Goal: Task Accomplishment & Management: Manage account settings

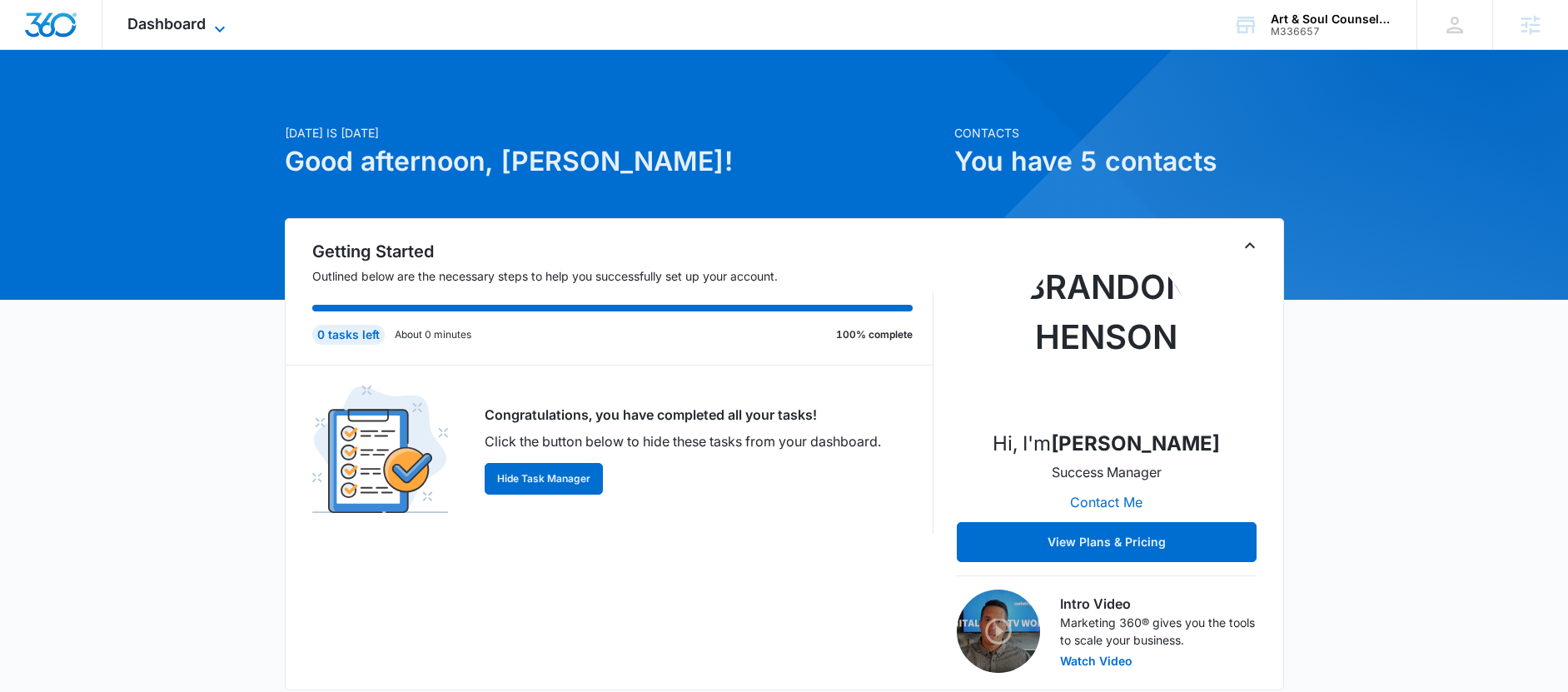
click at [197, 28] on span "Dashboard" at bounding box center [166, 24] width 78 height 18
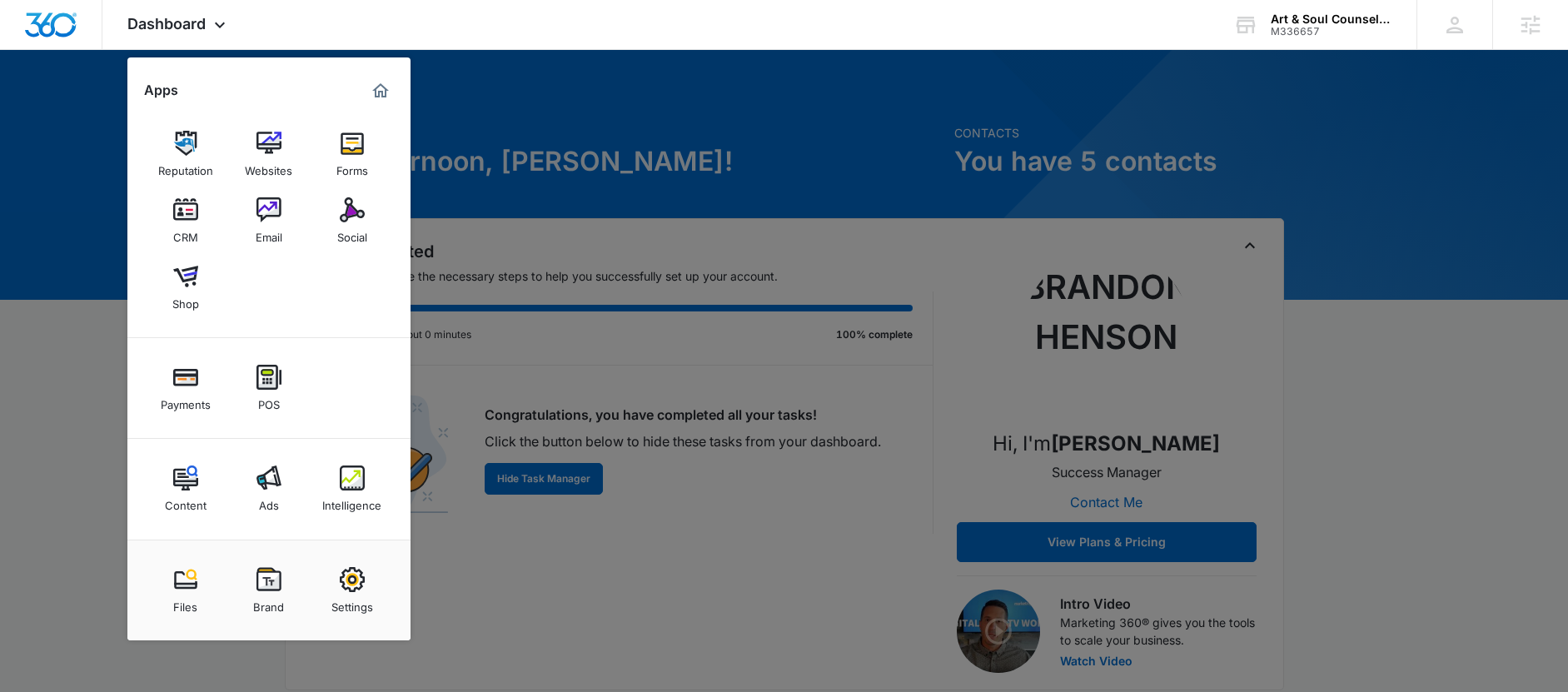
click at [354, 206] on img at bounding box center [352, 210] width 25 height 25
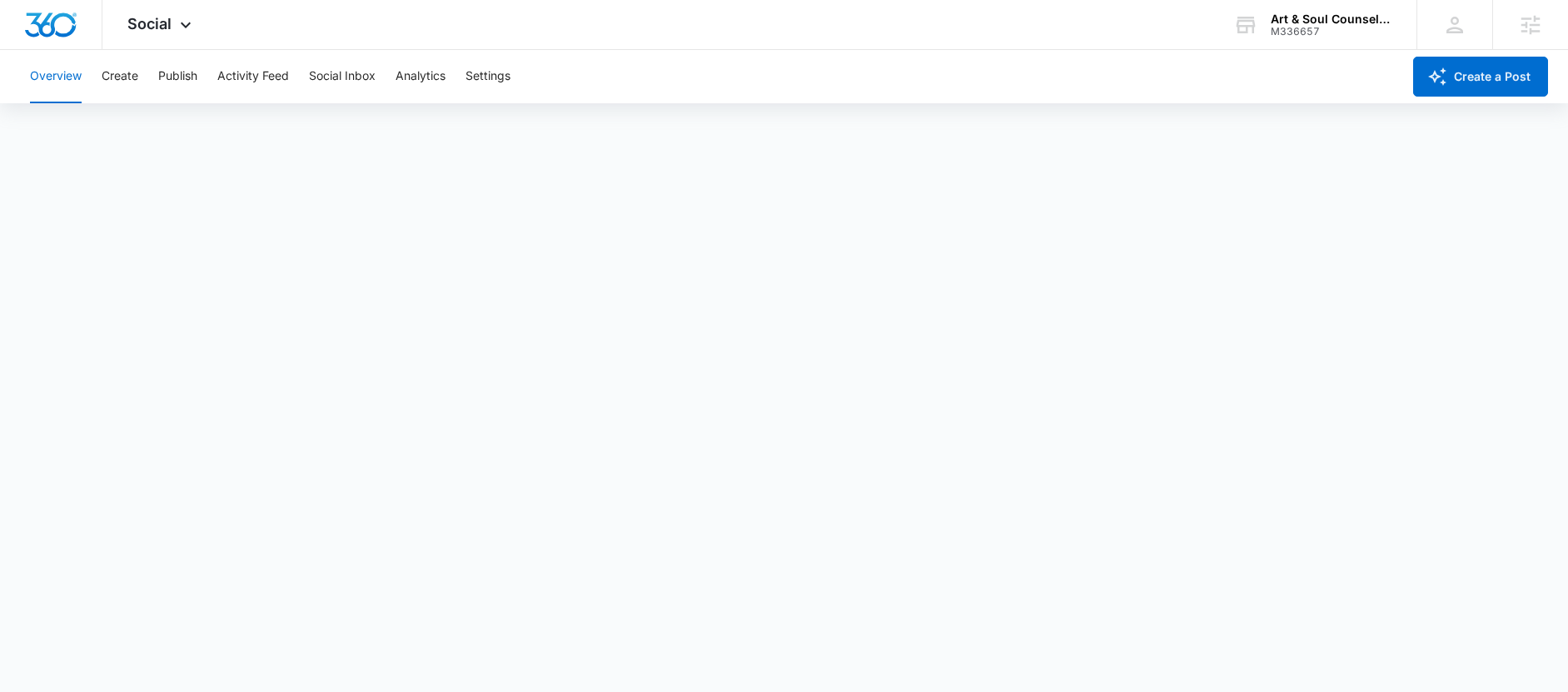
scroll to position [4, 0]
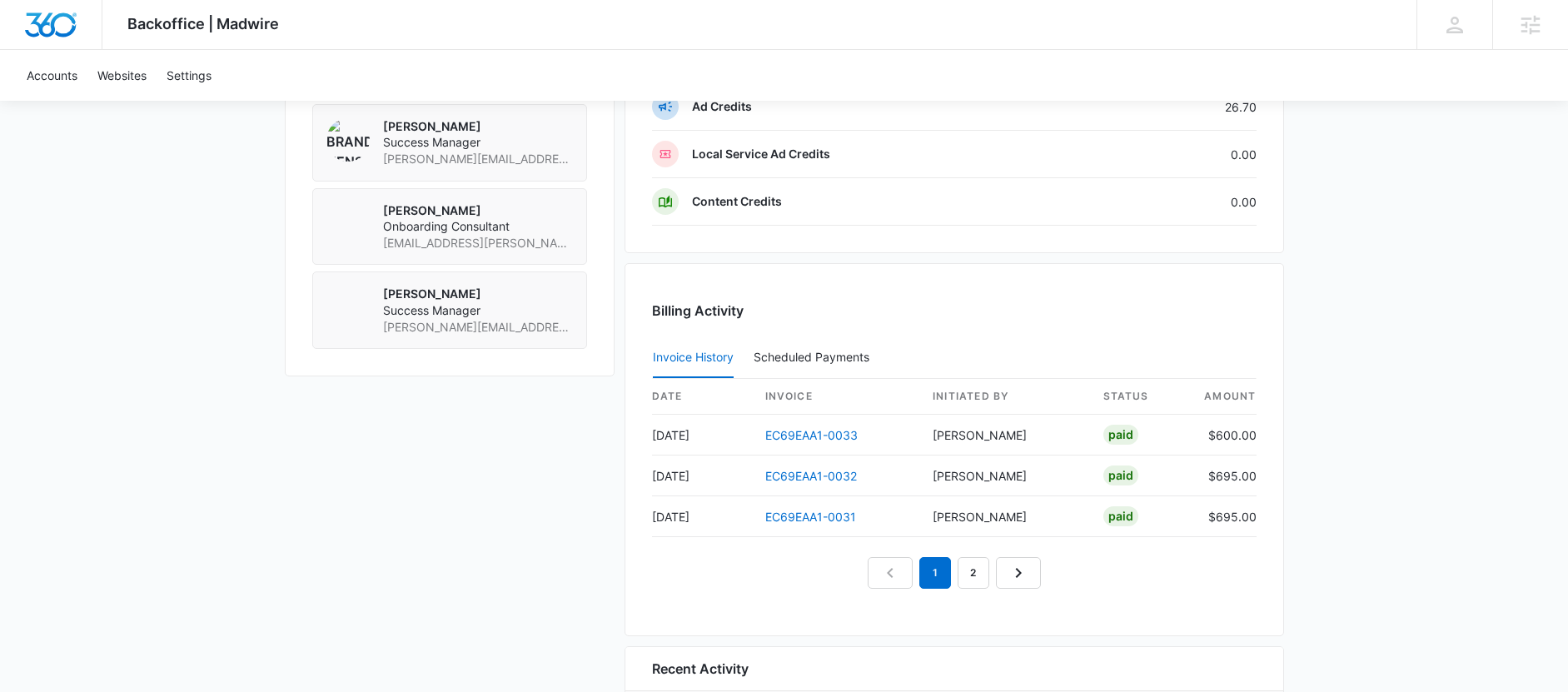
scroll to position [1424, 0]
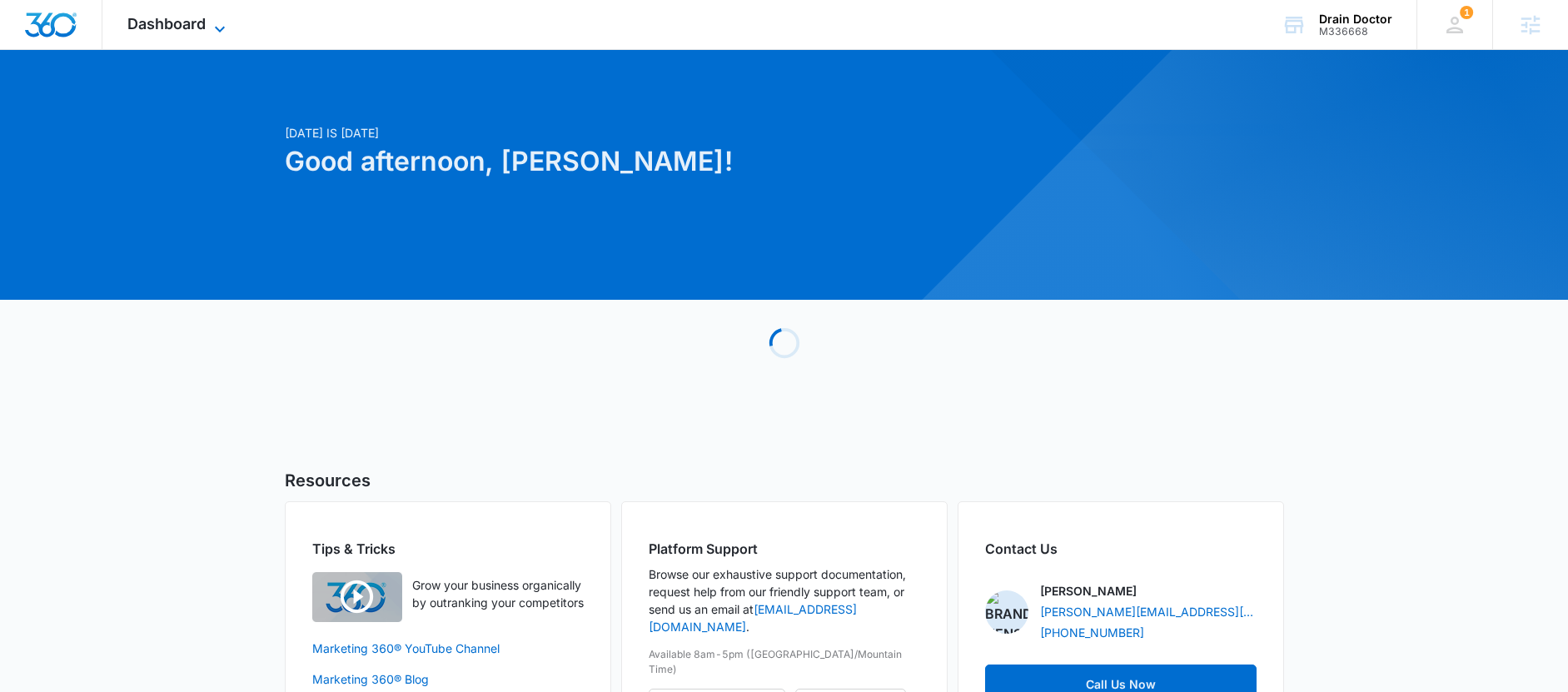
click at [192, 26] on span "Dashboard" at bounding box center [166, 24] width 78 height 18
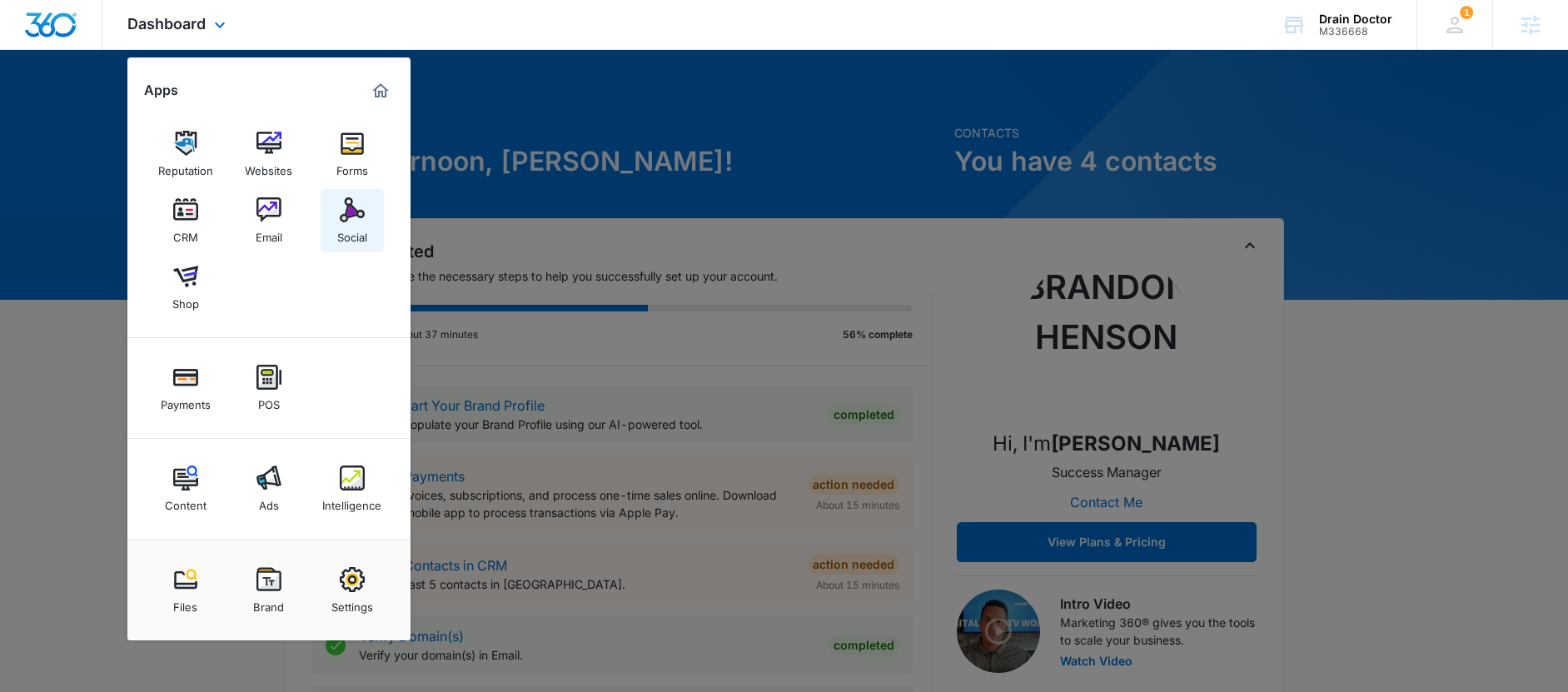
click at [357, 229] on div "Social" at bounding box center [351, 233] width 30 height 22
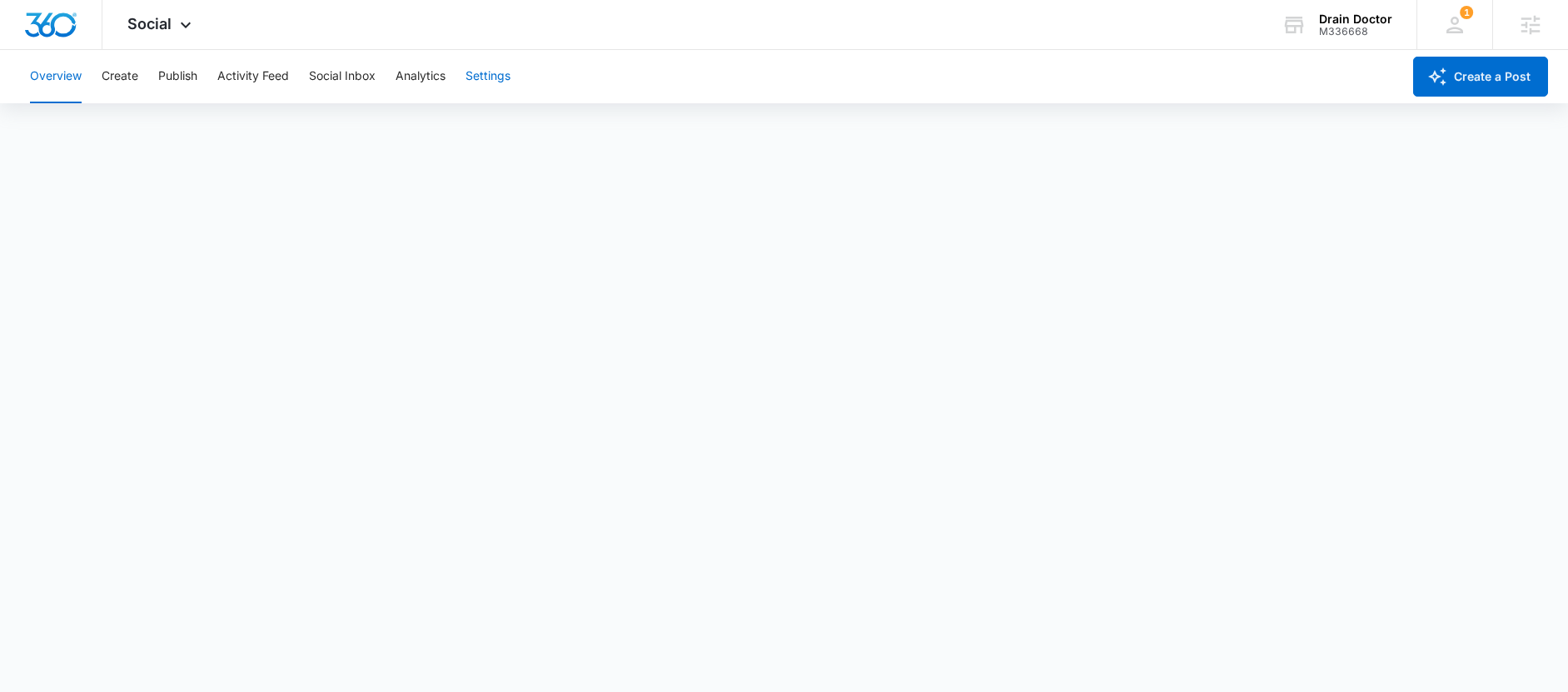
click at [493, 83] on button "Settings" at bounding box center [487, 76] width 45 height 53
click at [152, 22] on span "Social" at bounding box center [149, 24] width 44 height 18
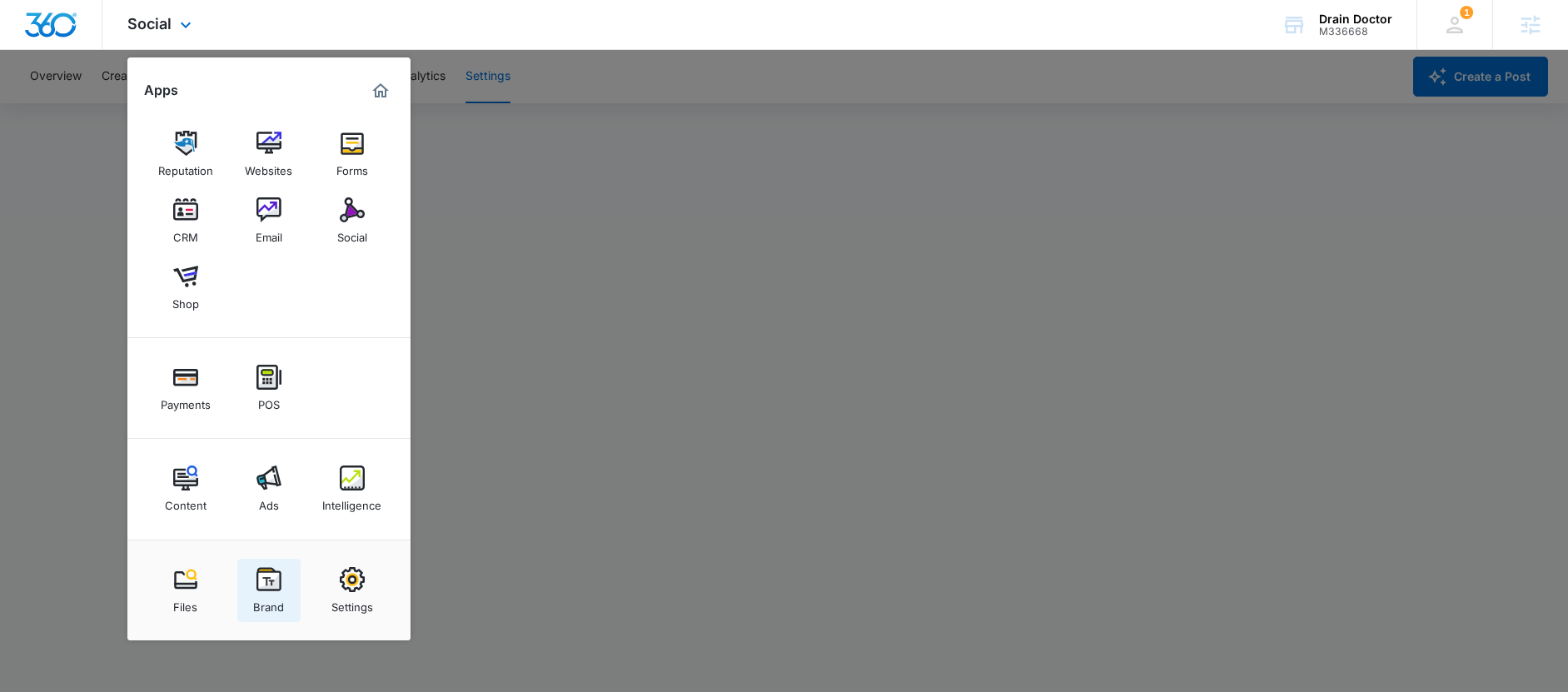
click at [270, 605] on div "Brand" at bounding box center [268, 603] width 30 height 22
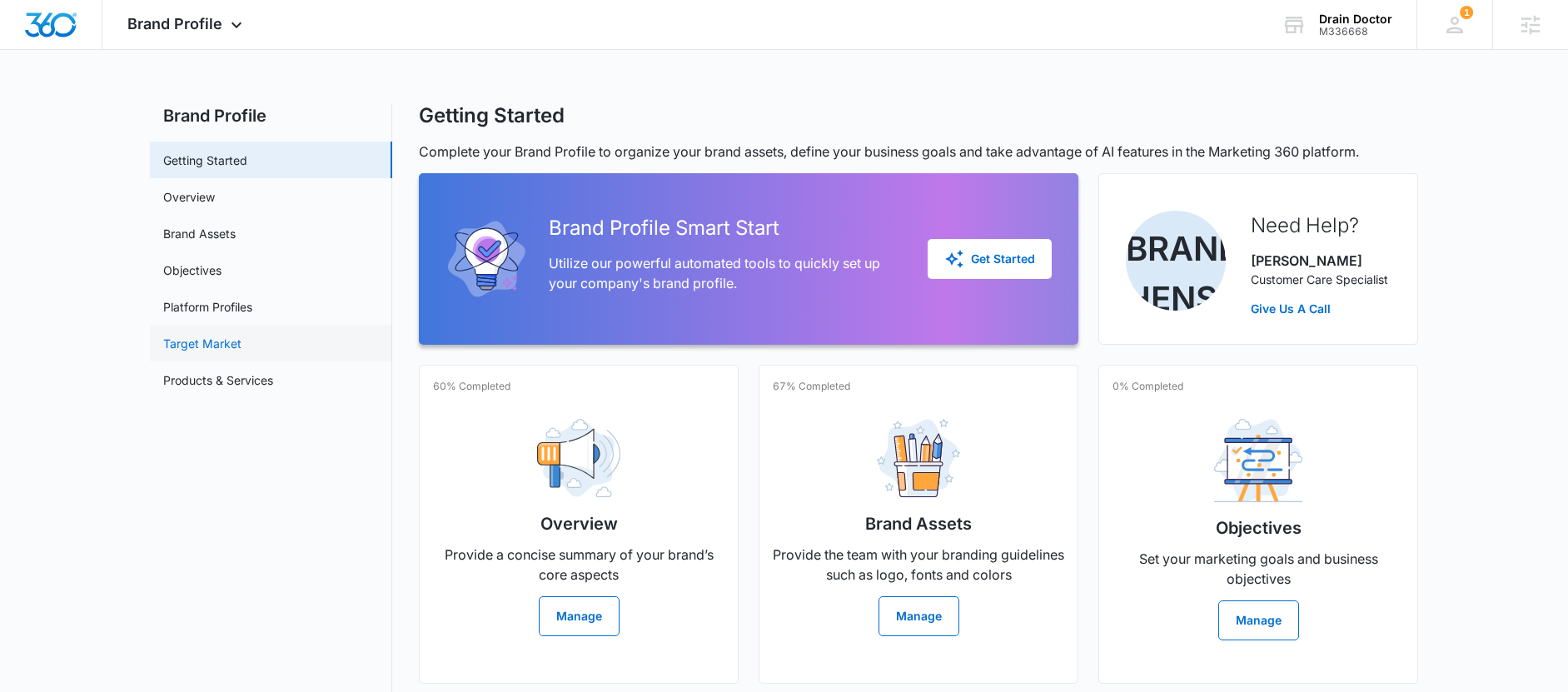
click at [205, 347] on link "Target Market" at bounding box center [202, 344] width 78 height 18
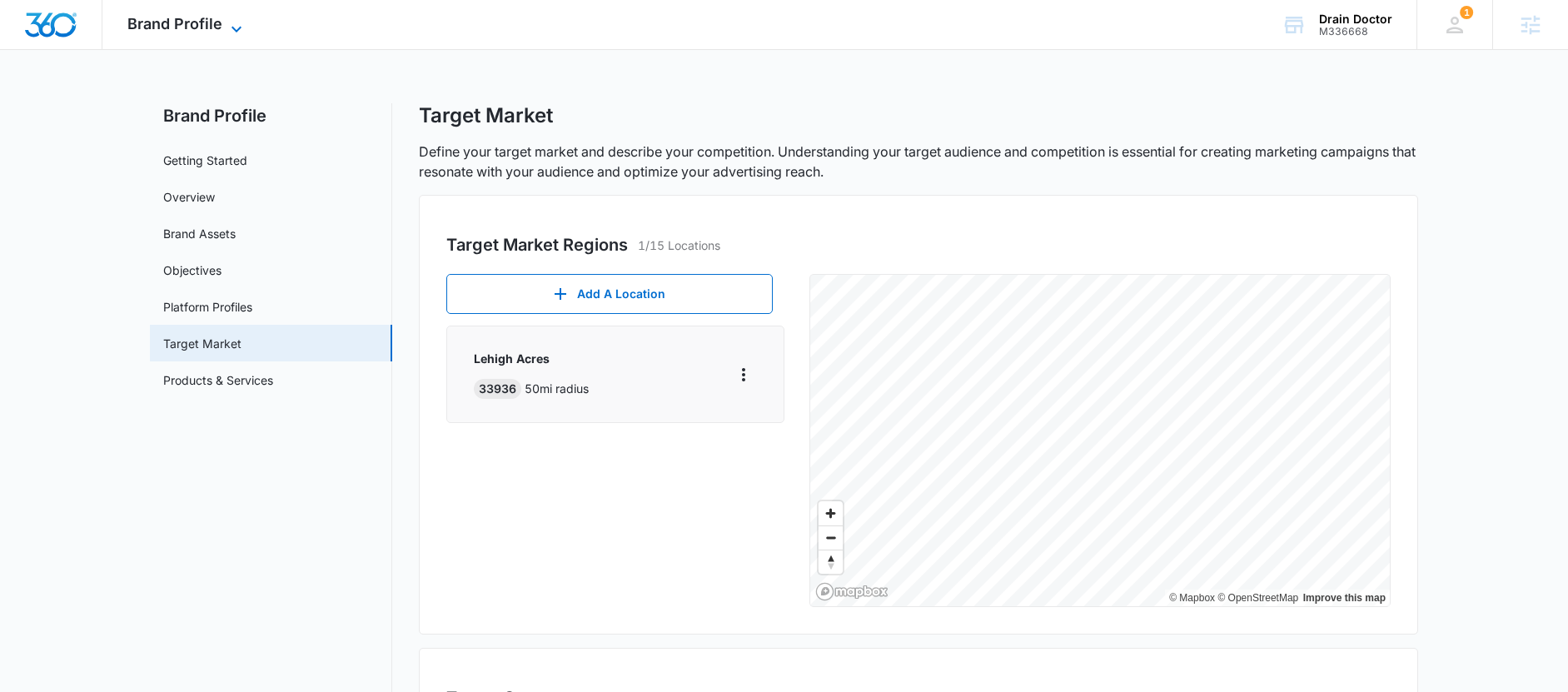
click at [199, 17] on span "Brand Profile" at bounding box center [175, 24] width 95 height 18
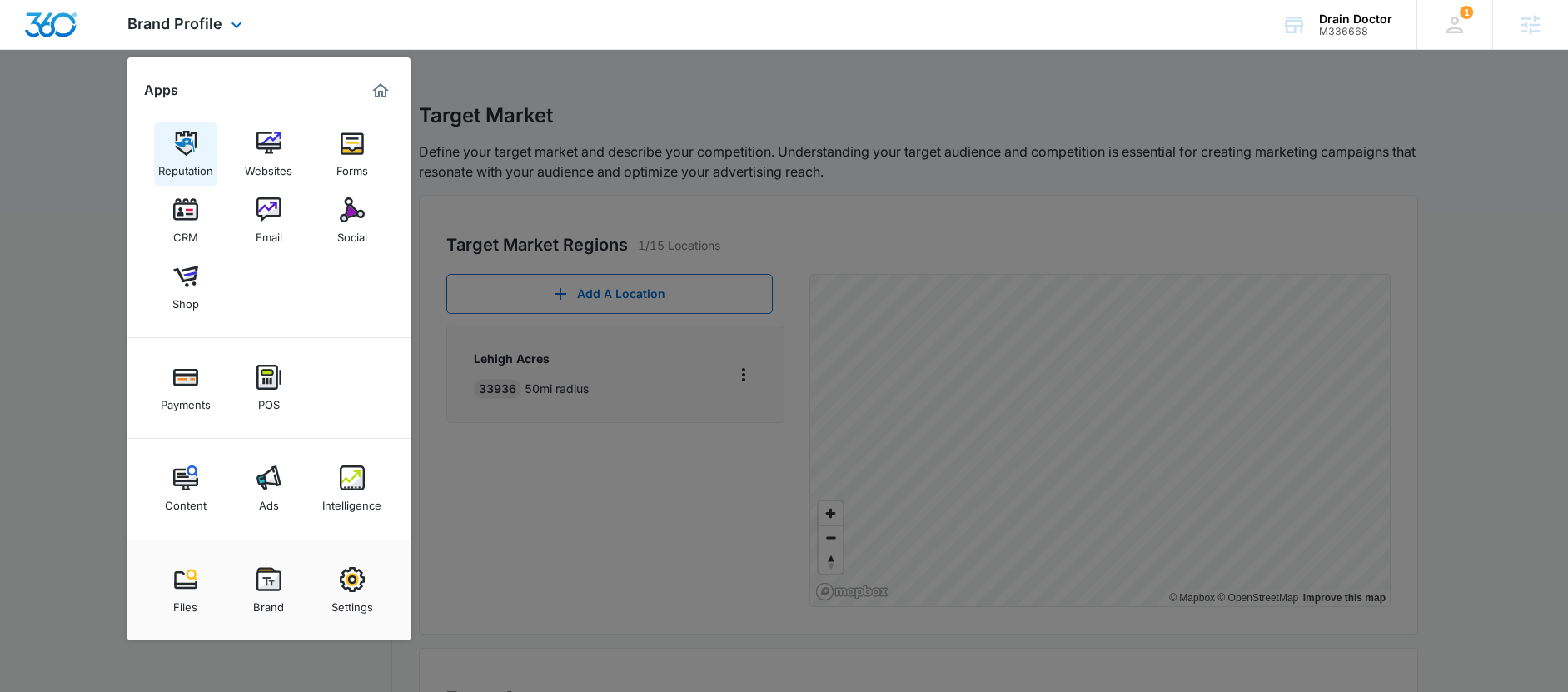
click at [207, 149] on link "Reputation" at bounding box center [185, 154] width 64 height 64
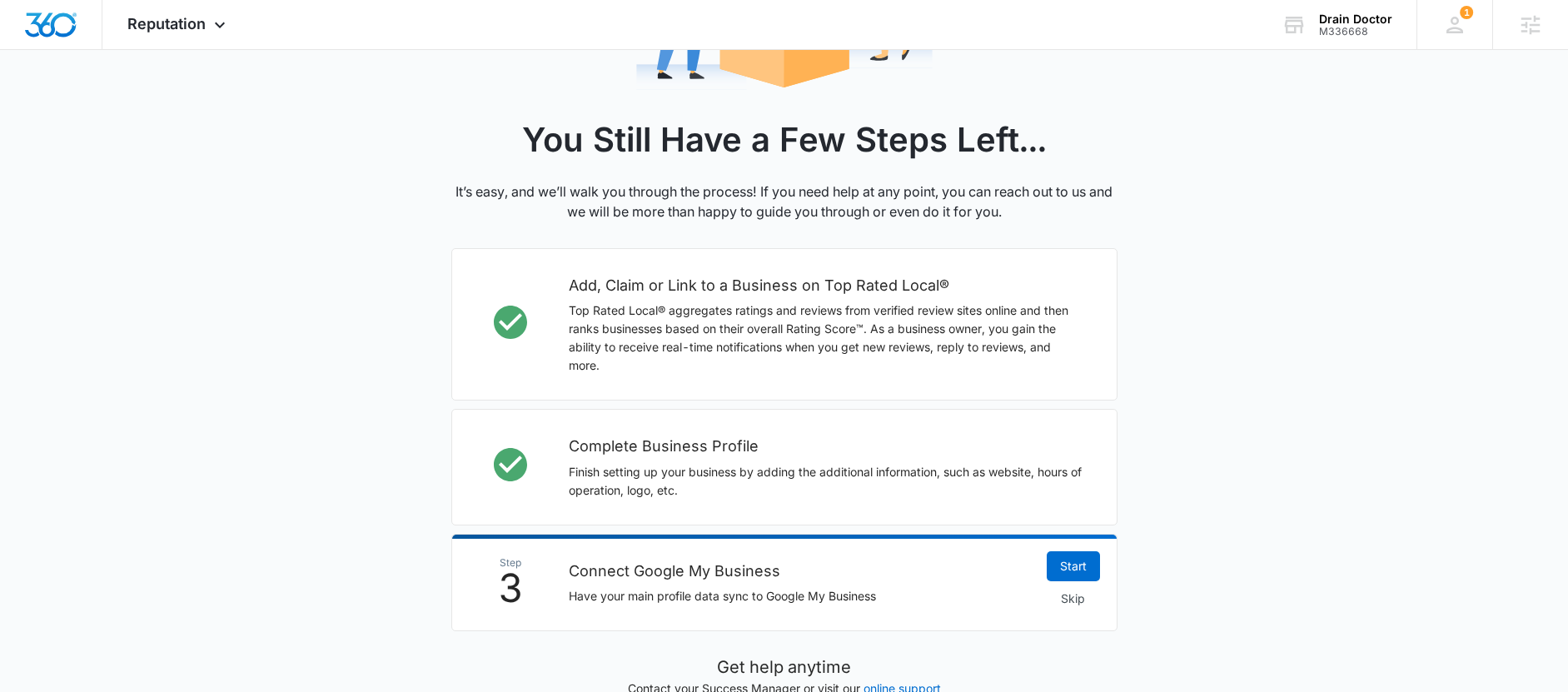
scroll to position [496, 0]
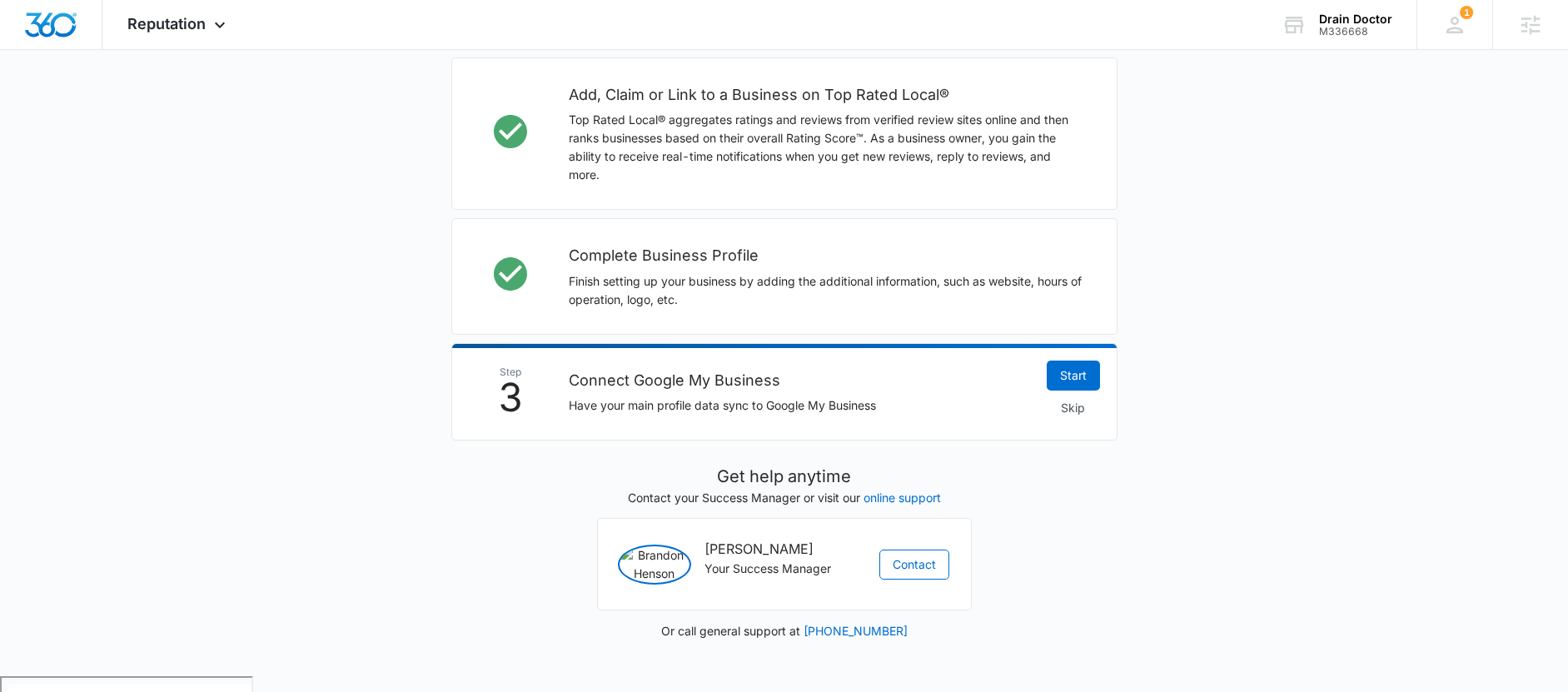
click at [673, 384] on h2 "Connect Google My Business" at bounding box center [799, 381] width 461 height 23
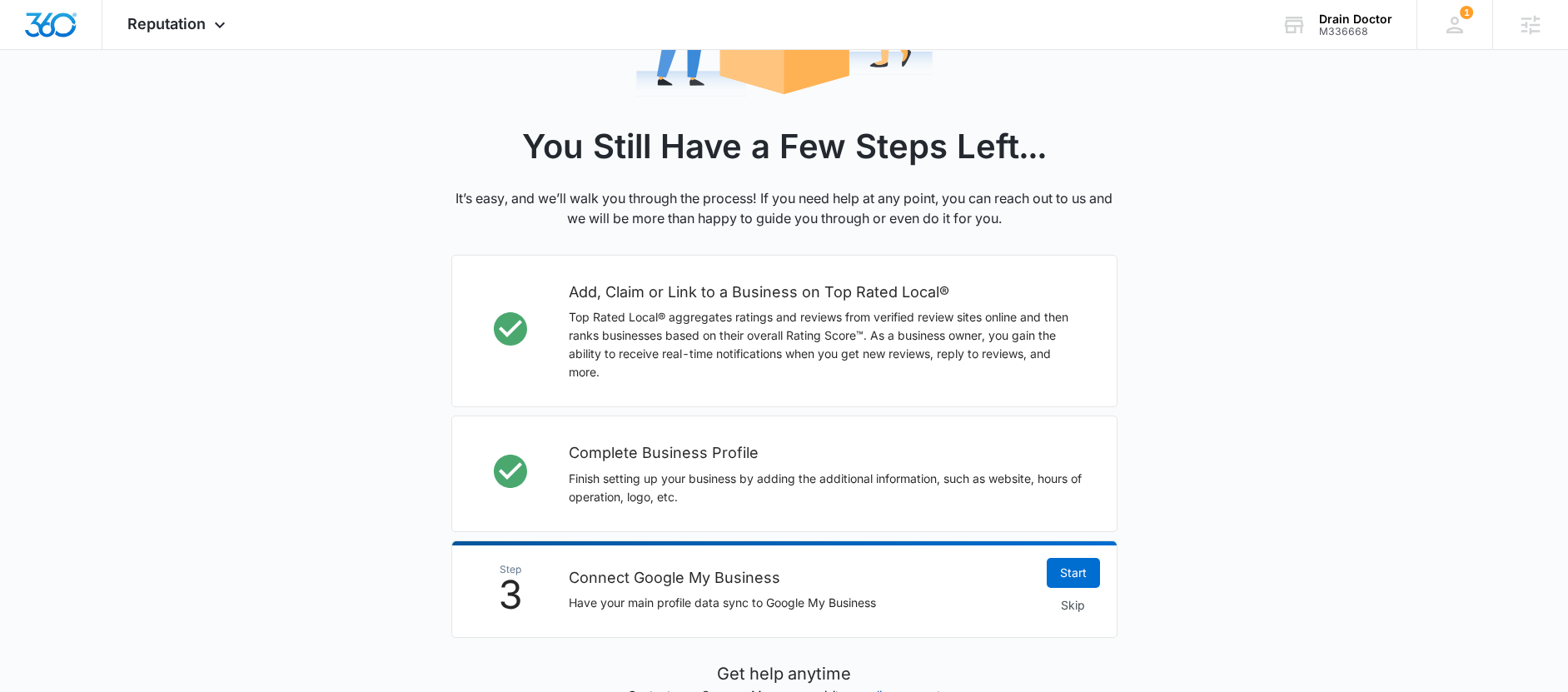
scroll to position [0, 0]
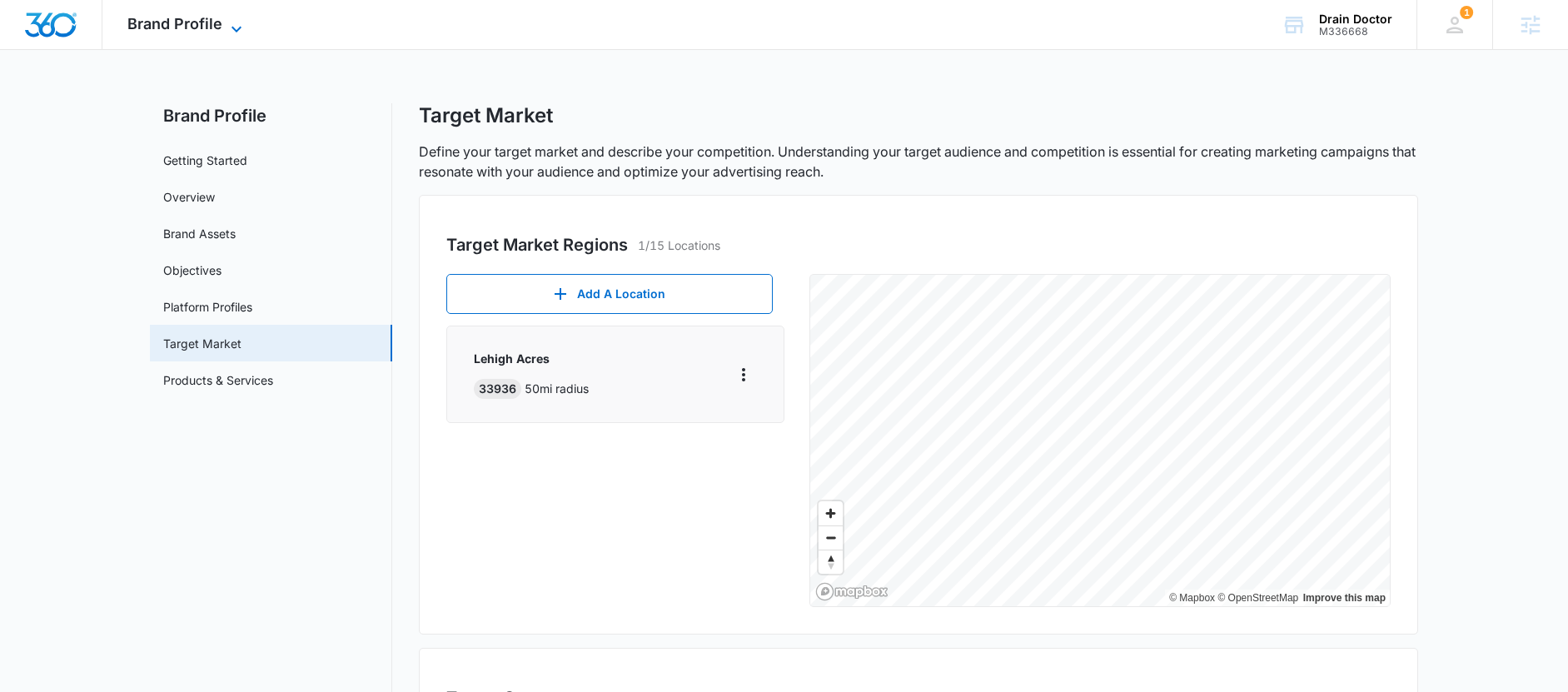
click at [187, 27] on span "Brand Profile" at bounding box center [175, 24] width 95 height 18
